Goal: Task Accomplishment & Management: Use online tool/utility

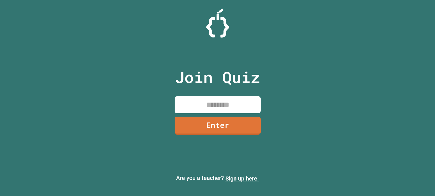
click at [248, 99] on input at bounding box center [218, 104] width 86 height 17
type input "*"
click at [191, 105] on input at bounding box center [218, 104] width 86 height 17
paste input "********"
type input "********"
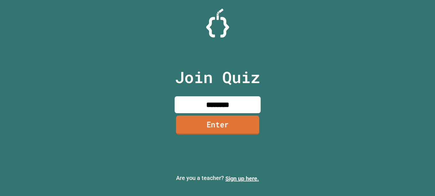
click at [203, 122] on link "Enter" at bounding box center [217, 125] width 83 height 19
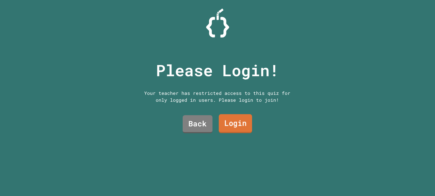
click at [229, 124] on link "Login" at bounding box center [234, 123] width 33 height 19
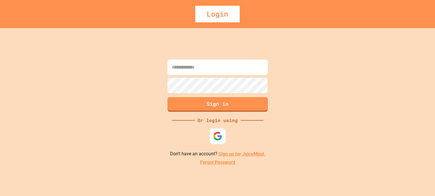
click at [213, 144] on div at bounding box center [218, 136] width 16 height 16
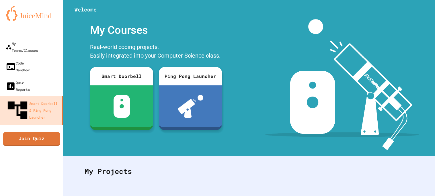
click at [35, 115] on div "My Teams/Classes Code Sandbox Quiz Reports Smart Doorbell & Ping Pong Launcher …" at bounding box center [31, 98] width 63 height 196
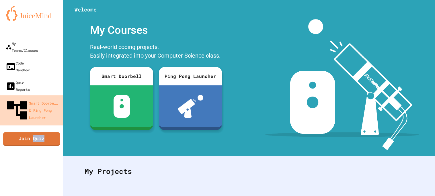
click at [21, 95] on link "Smart Doorbell & Ping Pong Launcher" at bounding box center [31, 110] width 65 height 30
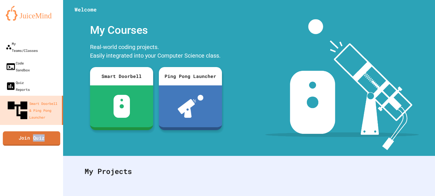
click at [27, 131] on link "Join Quiz" at bounding box center [31, 138] width 57 height 14
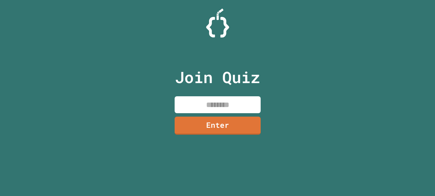
click at [190, 100] on input at bounding box center [218, 104] width 86 height 17
paste input "********"
type input "********"
click at [209, 121] on link "Enter" at bounding box center [217, 125] width 85 height 19
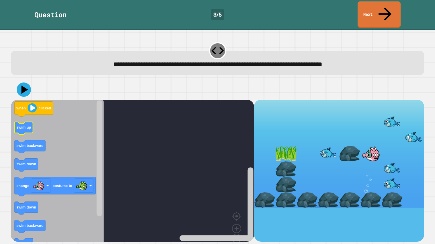
click at [28, 122] on icon "Blockly Workspace" at bounding box center [24, 128] width 18 height 13
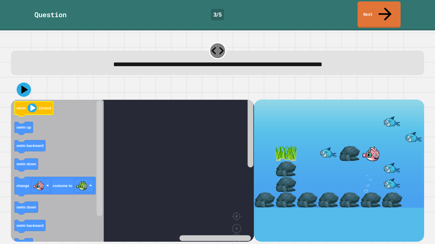
click at [24, 101] on icon "Blockly Workspace" at bounding box center [34, 108] width 38 height 15
click at [57, 112] on icon "Blockly Workspace" at bounding box center [57, 178] width 93 height 156
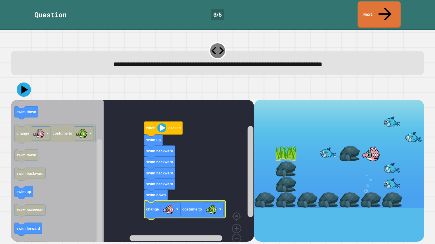
click at [23, 85] on icon at bounding box center [24, 89] width 7 height 8
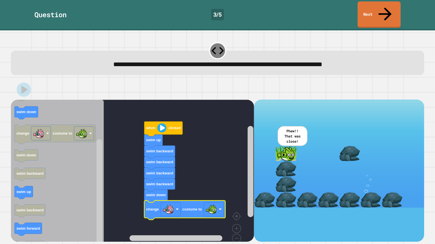
click at [393, 6] on link "Next" at bounding box center [378, 14] width 43 height 26
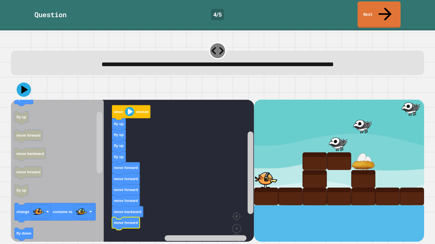
click at [3, 150] on div "**********" at bounding box center [217, 137] width 435 height 214
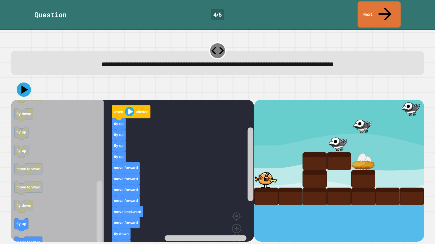
click at [33, 83] on div at bounding box center [217, 90] width 413 height 20
click at [18, 83] on icon at bounding box center [24, 90] width 14 height 14
click at [171, 196] on rect "Blockly Workspace" at bounding box center [132, 178] width 243 height 156
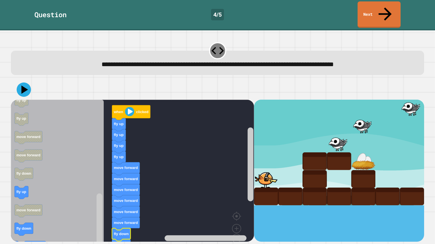
click at [18, 83] on icon at bounding box center [24, 90] width 14 height 14
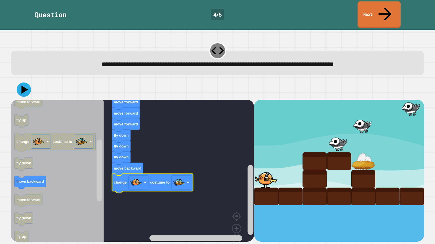
click at [30, 83] on button at bounding box center [24, 90] width 14 height 14
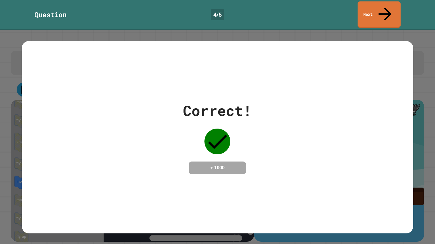
click at [387, 13] on link "Next" at bounding box center [378, 14] width 43 height 26
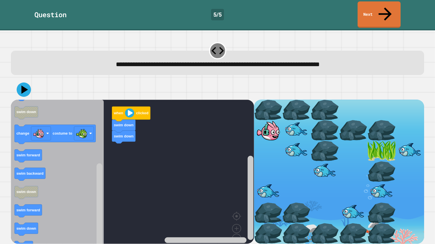
click at [28, 196] on icon "Blockly Workspace" at bounding box center [27, 229] width 24 height 13
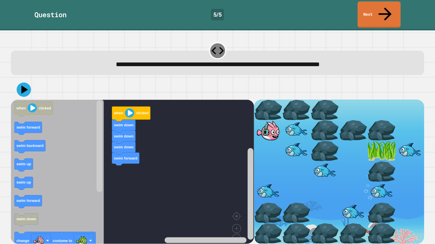
click at [21, 83] on icon at bounding box center [24, 90] width 14 height 14
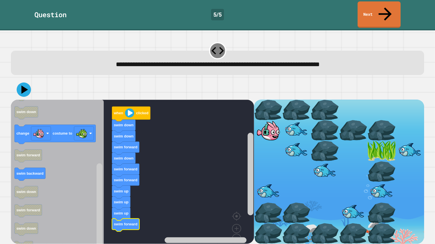
click at [24, 85] on icon at bounding box center [24, 89] width 7 height 8
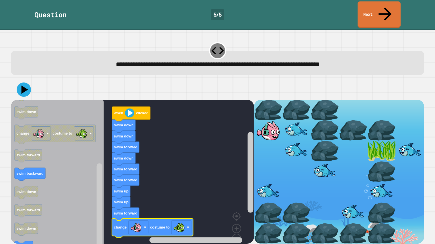
click at [20, 83] on icon at bounding box center [24, 90] width 14 height 14
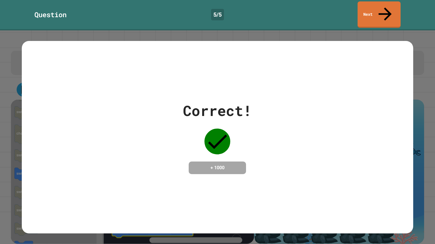
click at [367, 12] on link "Next" at bounding box center [378, 14] width 43 height 26
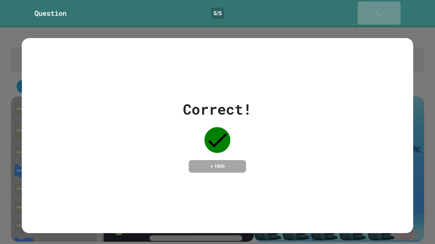
click at [373, 10] on div "Next" at bounding box center [379, 12] width 14 height 17
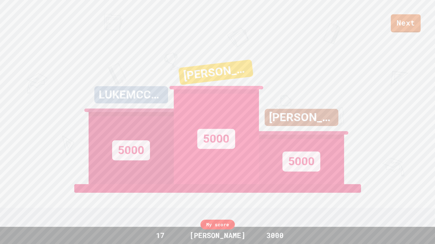
click at [391, 26] on link "Next" at bounding box center [406, 23] width 30 height 18
